Goal: Check status: Check status

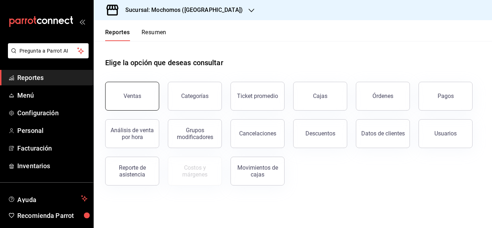
click at [116, 101] on button "Ventas" at bounding box center [132, 96] width 54 height 29
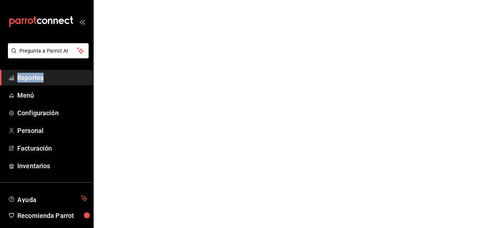
click at [116, 0] on html "Pregunta a Parrot AI Reportes Menú Configuración Personal Facturación Inventari…" at bounding box center [246, 0] width 492 height 0
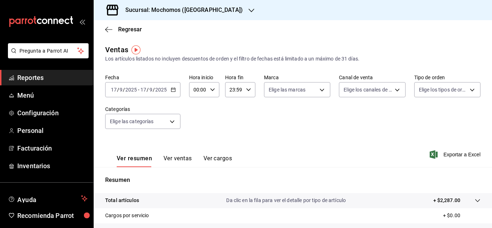
click at [165, 84] on div "[DATE] [DATE] - [DATE] [DATE]" at bounding box center [142, 89] width 75 height 15
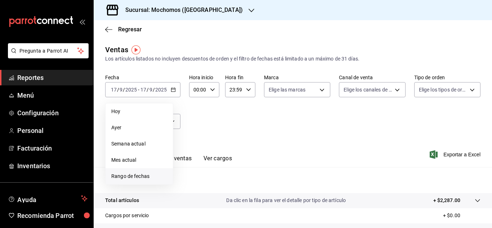
click at [114, 176] on span "Rango de fechas" at bounding box center [139, 176] width 56 height 8
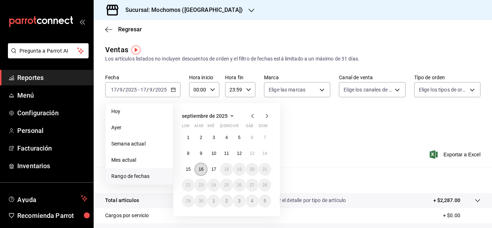
click at [200, 172] on button "16" at bounding box center [200, 169] width 13 height 13
click at [211, 171] on button "17" at bounding box center [213, 169] width 13 height 13
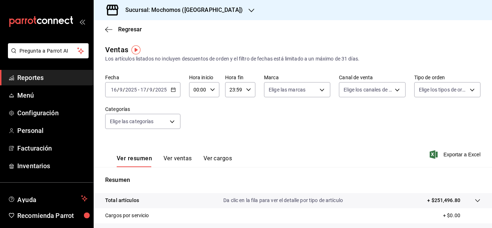
click at [214, 89] on icon "button" at bounding box center [212, 89] width 5 height 5
click at [195, 126] on span "03" at bounding box center [195, 124] width 3 height 6
type input "03:00"
drag, startPoint x: 488, startPoint y: 135, endPoint x: 487, endPoint y: 187, distance: 51.8
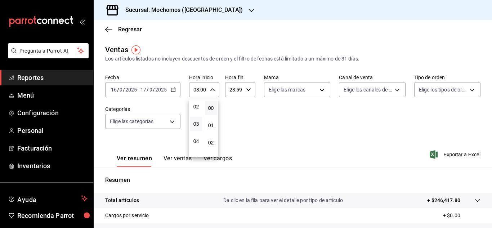
click at [487, 189] on div at bounding box center [246, 114] width 492 height 228
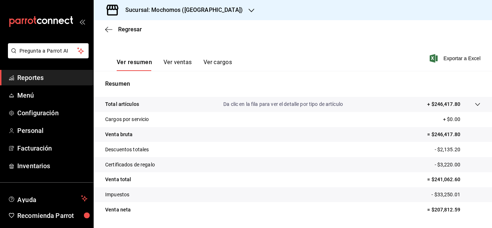
scroll to position [103, 0]
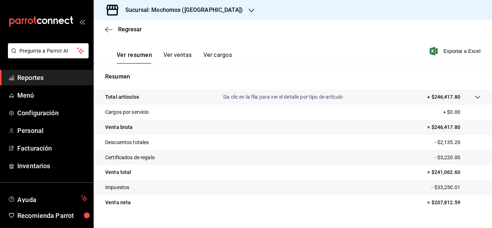
click at [35, 81] on span "Reportes" at bounding box center [52, 78] width 70 height 10
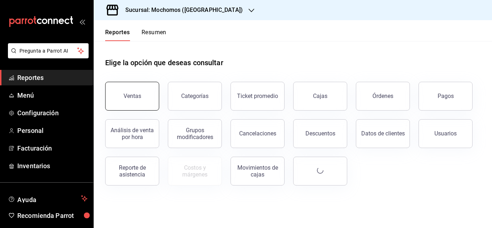
click at [141, 99] on button "Ventas" at bounding box center [132, 96] width 54 height 29
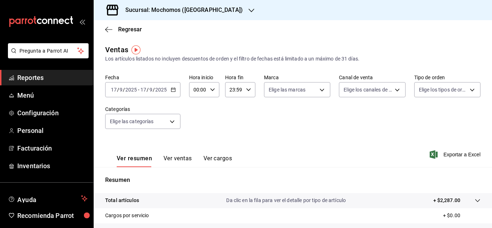
click at [109, 85] on div "[DATE] [DATE] - [DATE] [DATE]" at bounding box center [142, 89] width 75 height 15
click at [115, 88] on input "17" at bounding box center [113, 90] width 6 height 6
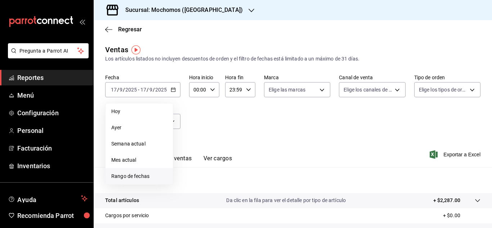
click at [127, 180] on span "Rango de fechas" at bounding box center [139, 176] width 56 height 8
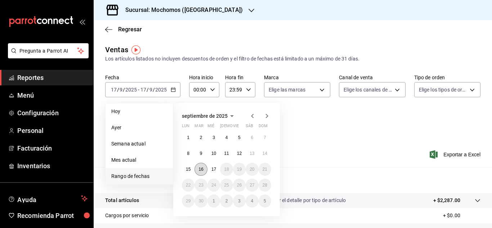
click at [202, 169] on abbr "16" at bounding box center [200, 169] width 5 height 5
click at [211, 169] on abbr "17" at bounding box center [213, 169] width 5 height 5
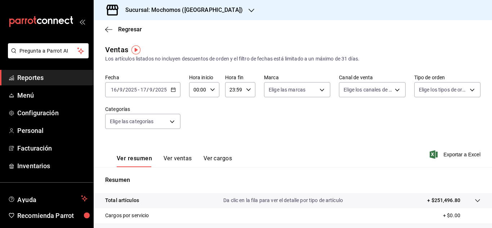
click at [211, 93] on div "00:00 Hora inicio" at bounding box center [204, 89] width 30 height 15
click at [197, 125] on span "03" at bounding box center [195, 124] width 3 height 6
type input "03:00"
drag, startPoint x: 487, startPoint y: 118, endPoint x: 487, endPoint y: 193, distance: 74.9
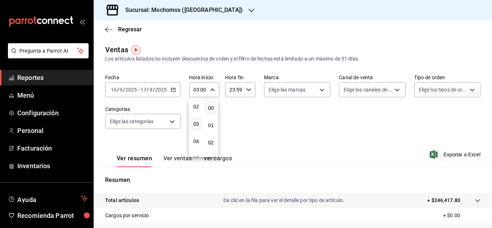
click at [487, 193] on div at bounding box center [246, 114] width 492 height 228
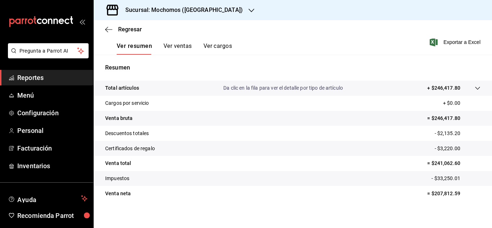
scroll to position [113, 0]
click at [430, 41] on icon "button" at bounding box center [433, 41] width 8 height 9
click at [21, 76] on span "Reportes" at bounding box center [52, 78] width 70 height 10
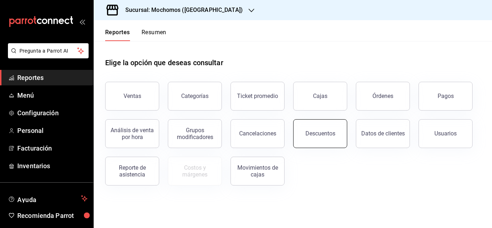
click at [312, 134] on div "Descuentos" at bounding box center [320, 133] width 30 height 7
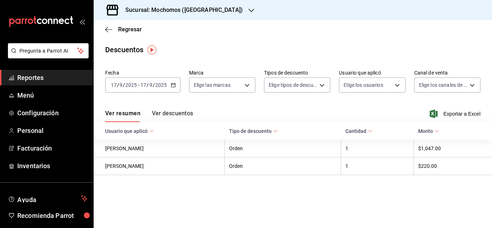
click at [114, 85] on input "17" at bounding box center [113, 85] width 6 height 6
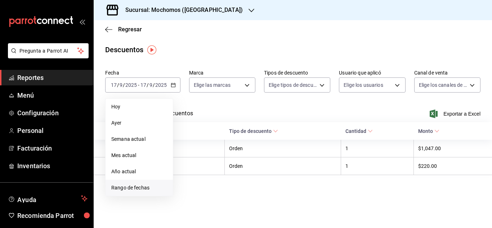
click at [136, 187] on span "Rango de fechas" at bounding box center [139, 188] width 56 height 8
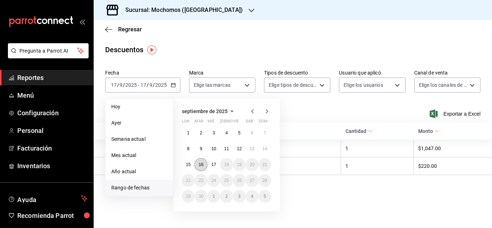
click at [198, 161] on button "16" at bounding box center [200, 164] width 13 height 13
click at [210, 163] on button "17" at bounding box center [213, 164] width 13 height 13
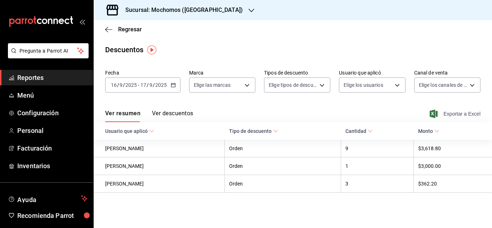
click at [433, 115] on icon "button" at bounding box center [433, 113] width 8 height 9
click at [116, 82] on input "16" at bounding box center [113, 85] width 6 height 6
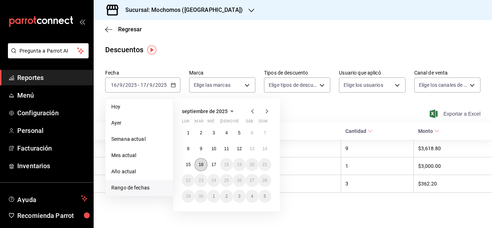
click at [206, 164] on button "16" at bounding box center [200, 164] width 13 height 13
click at [210, 165] on button "17" at bounding box center [213, 164] width 13 height 13
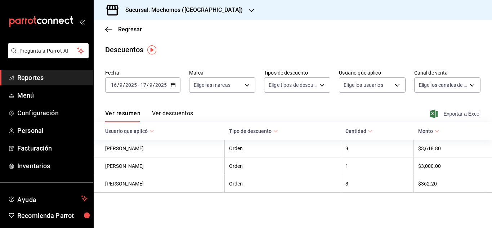
click at [434, 113] on icon "button" at bounding box center [433, 113] width 8 height 9
